Goal: Information Seeking & Learning: Check status

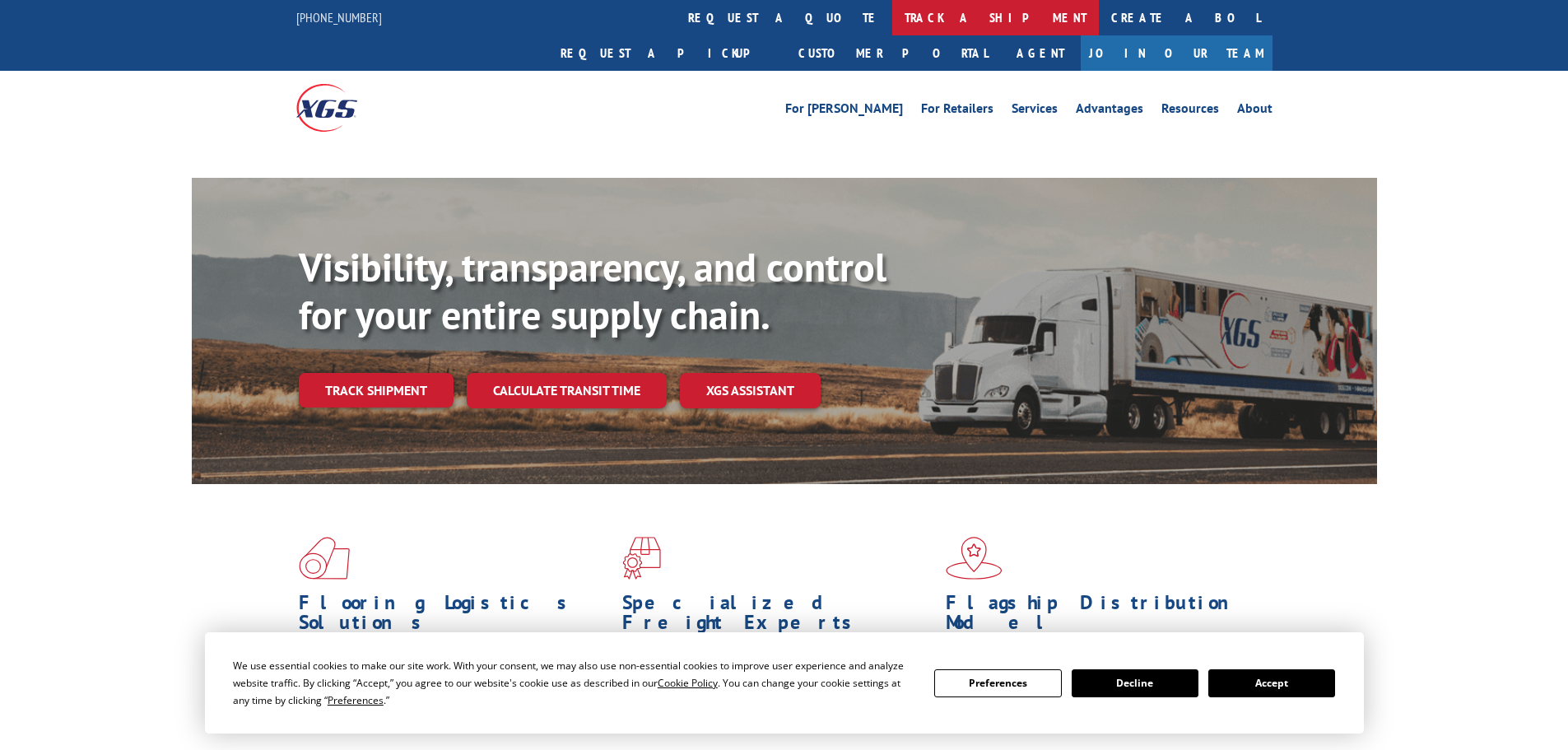
click at [892, 14] on link "track a shipment" at bounding box center [996, 17] width 206 height 36
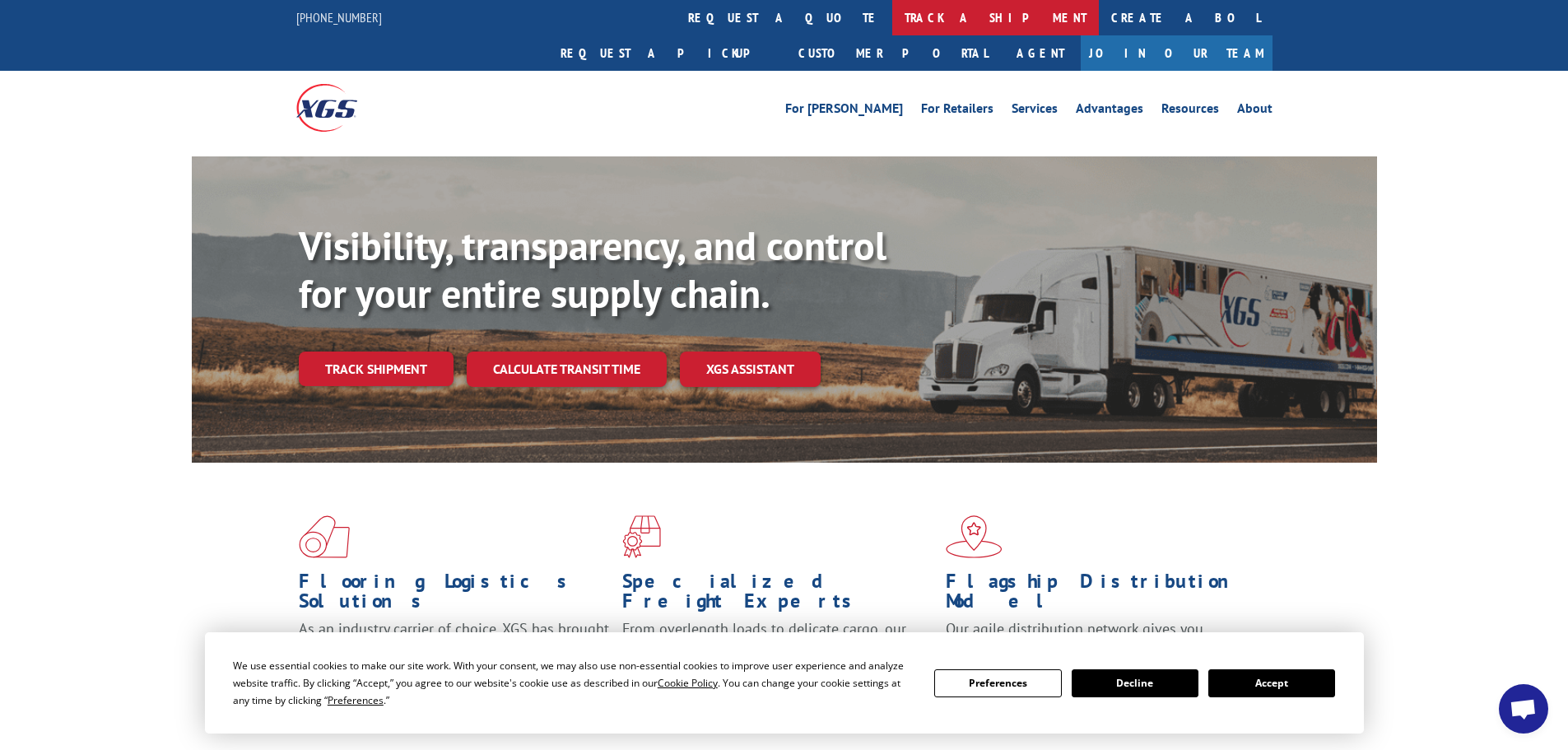
click at [892, 25] on link "track a shipment" at bounding box center [996, 17] width 206 height 36
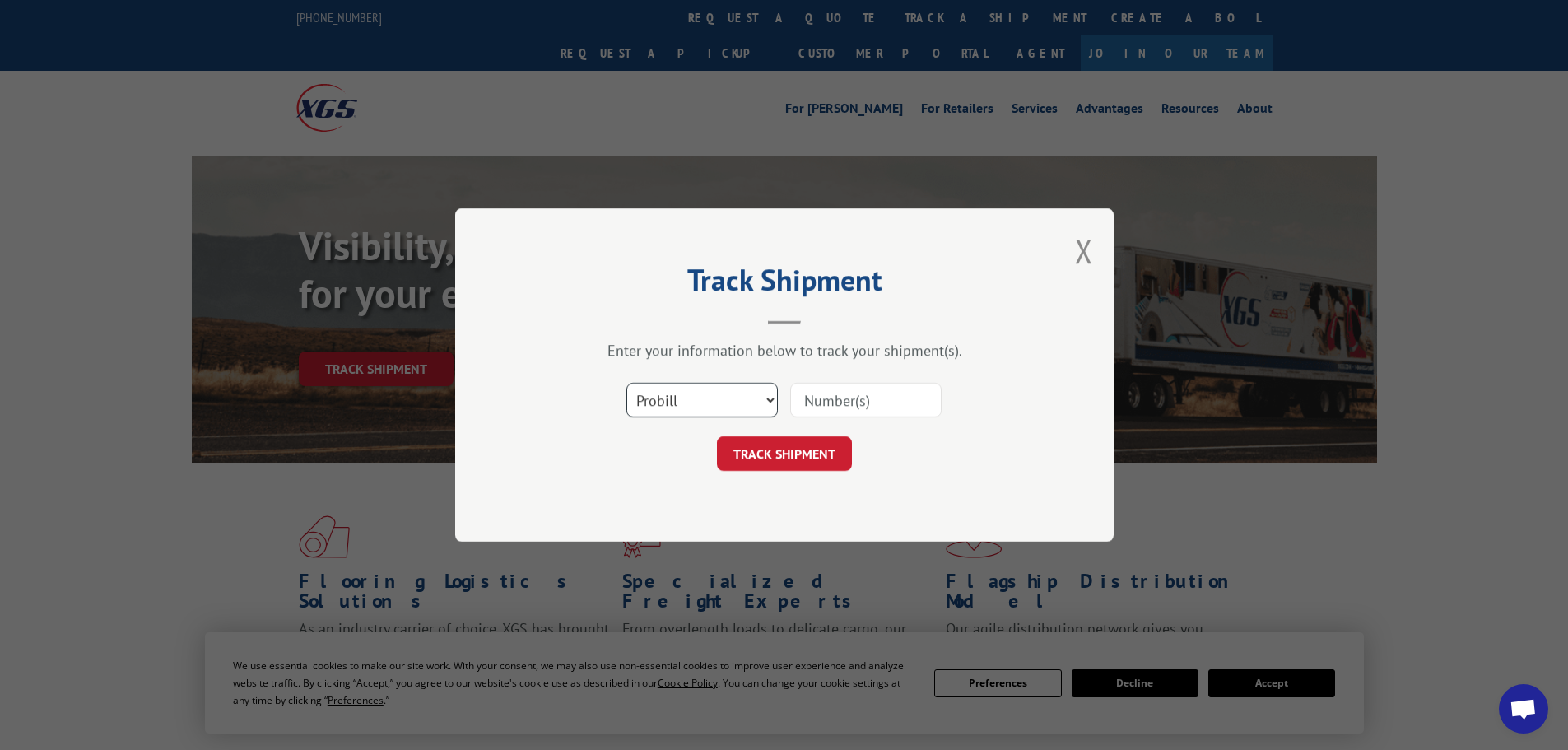
click at [674, 406] on select "Select category... Probill BOL PO" at bounding box center [702, 400] width 151 height 35
select select "po"
click at [626, 383] on select "Select category... Probill BOL PO" at bounding box center [702, 400] width 151 height 35
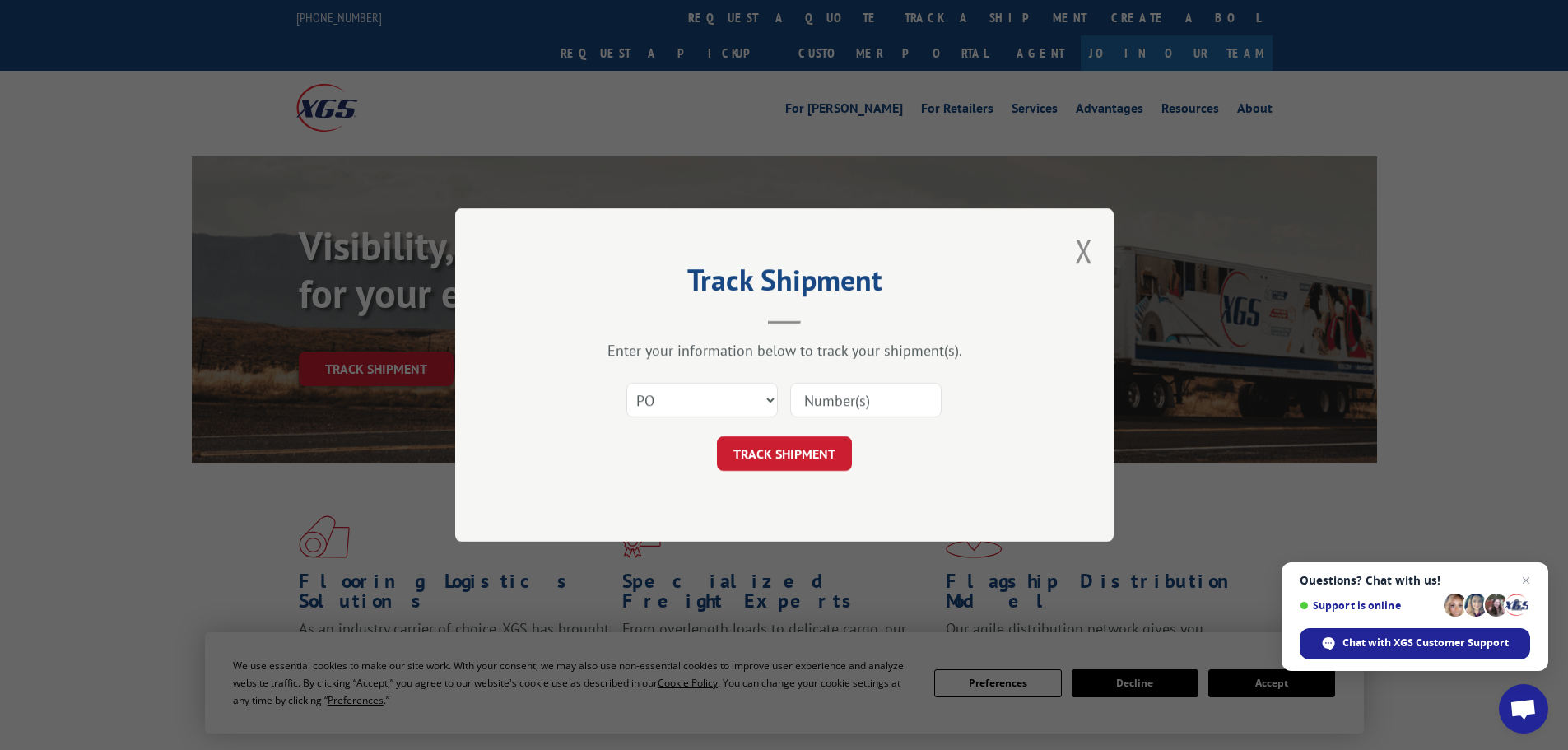
click at [812, 404] on input at bounding box center [865, 400] width 151 height 35
paste input "08549476"
type input "08549476"
click at [790, 469] on button "TRACK SHIPMENT" at bounding box center [784, 454] width 135 height 35
